Goal: Task Accomplishment & Management: Manage account settings

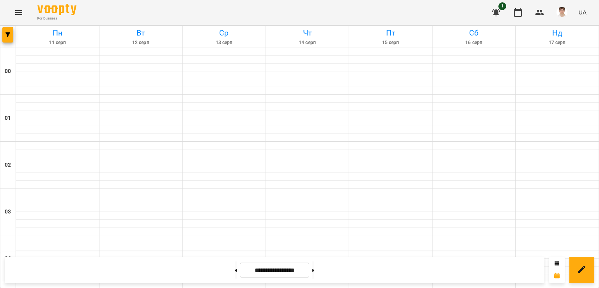
scroll to position [684, 0]
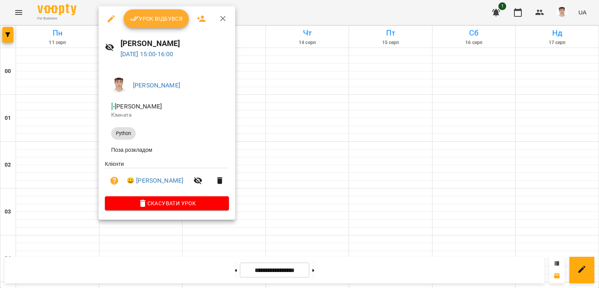
click at [298, 11] on div at bounding box center [299, 144] width 599 height 288
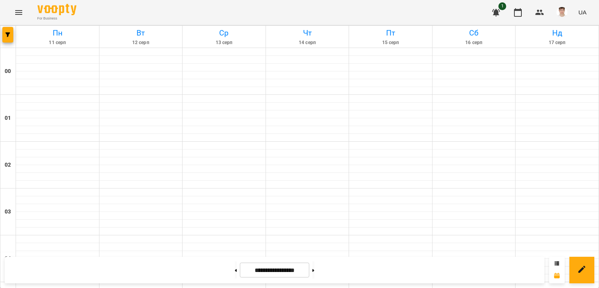
scroll to position [429, 0]
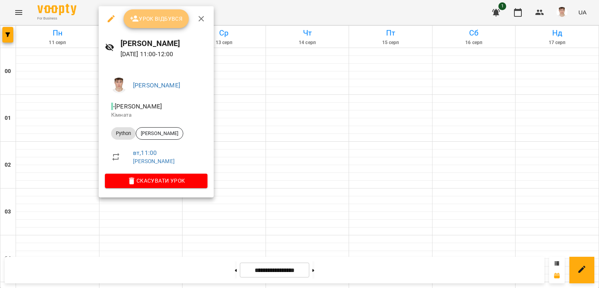
click at [154, 15] on span "Урок відбувся" at bounding box center [156, 18] width 53 height 9
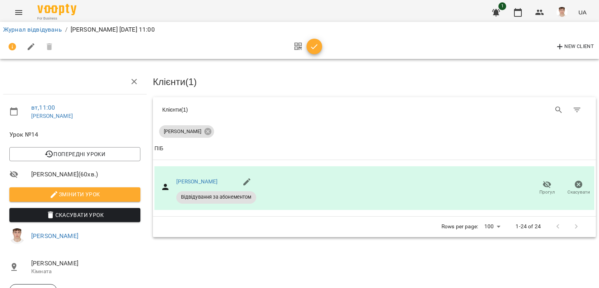
click at [60, 195] on span "Змінити урок" at bounding box center [75, 194] width 119 height 9
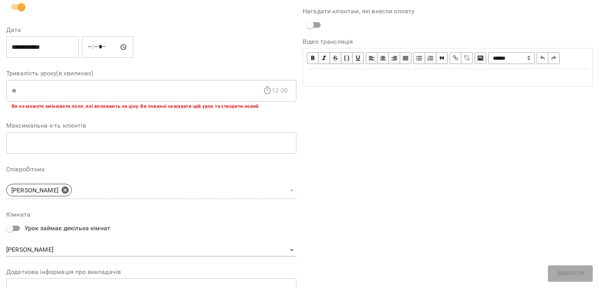
scroll to position [190, 0]
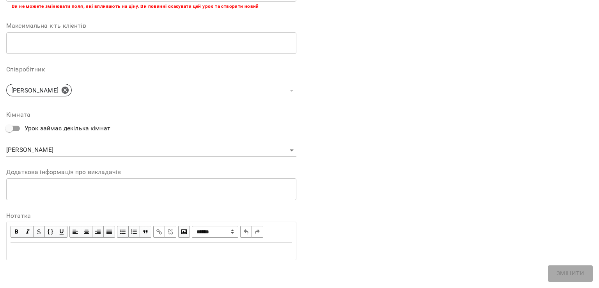
click at [41, 184] on div "* ​" at bounding box center [151, 189] width 290 height 22
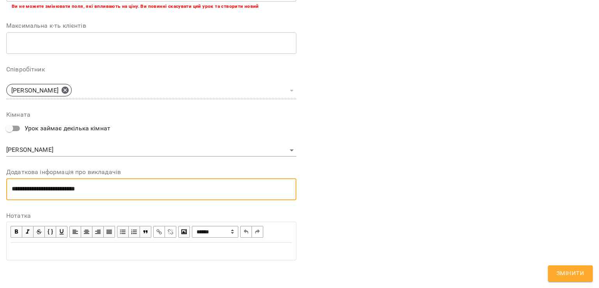
scroll to position [0, 0]
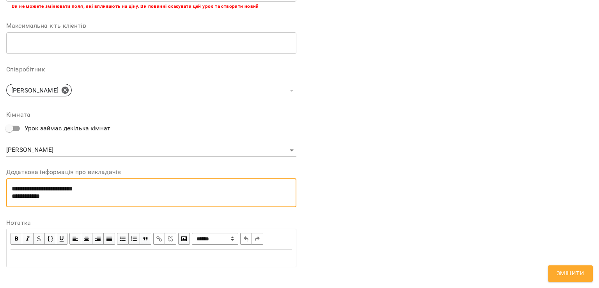
type textarea "**********"
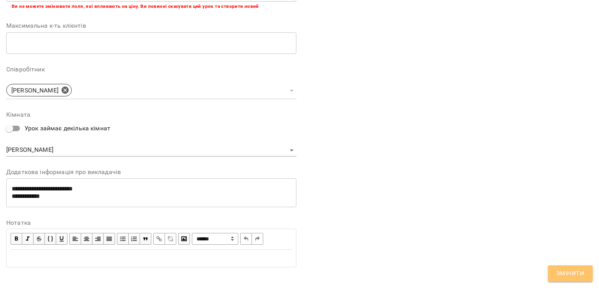
click at [571, 273] on span "Змінити" at bounding box center [570, 273] width 28 height 10
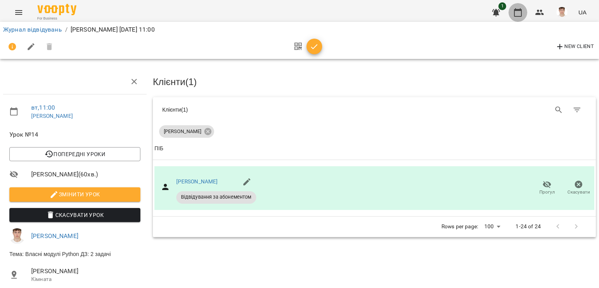
click at [519, 10] on icon "button" at bounding box center [518, 12] width 8 height 9
